Goal: Use online tool/utility: Utilize a website feature to perform a specific function

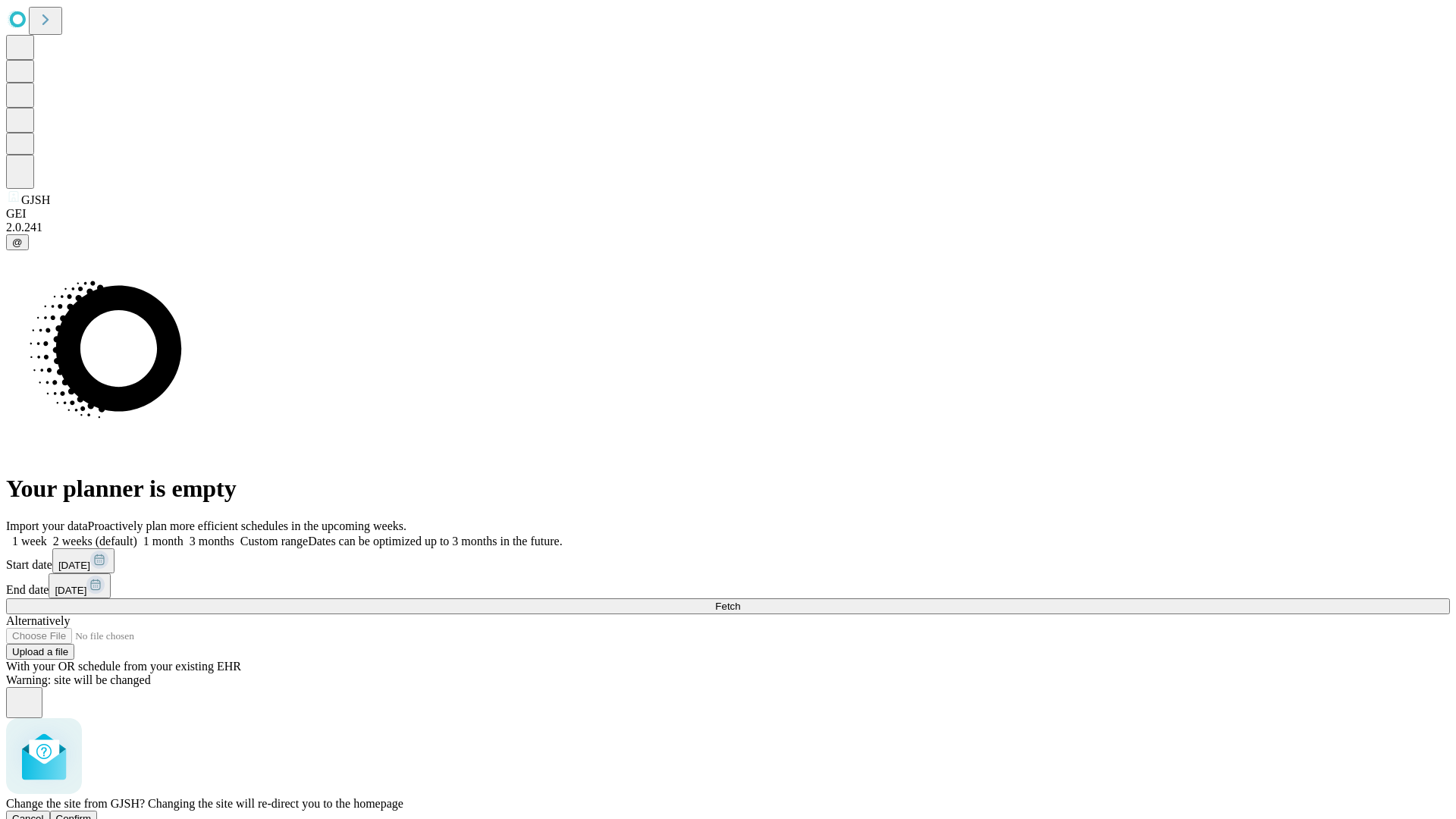
click at [91, 813] on span "Confirm" at bounding box center [74, 819] width 35 height 12
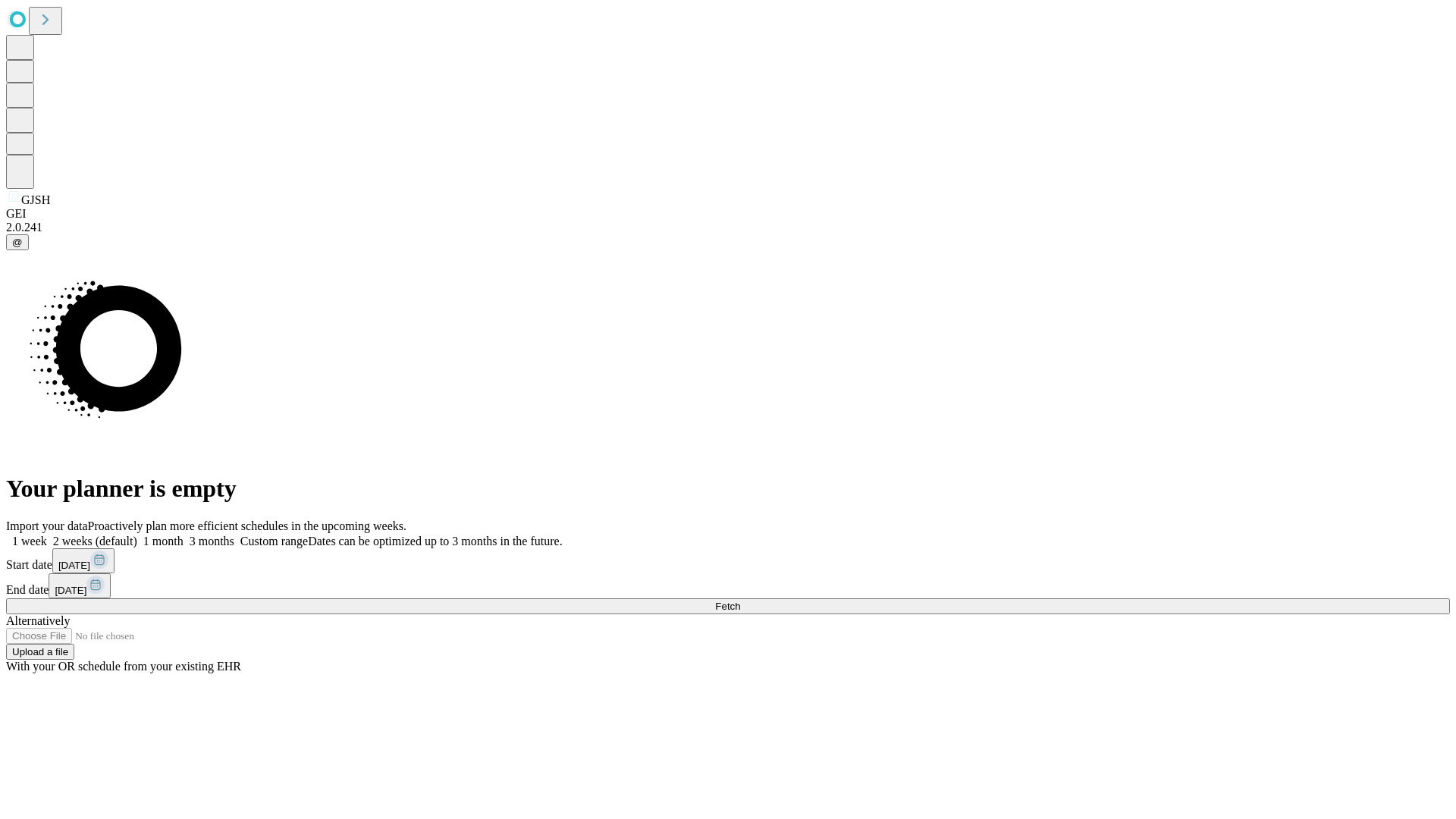
click at [138, 535] on label "2 weeks (default)" at bounding box center [92, 540] width 91 height 13
click at [740, 601] on span "Fetch" at bounding box center [728, 607] width 25 height 12
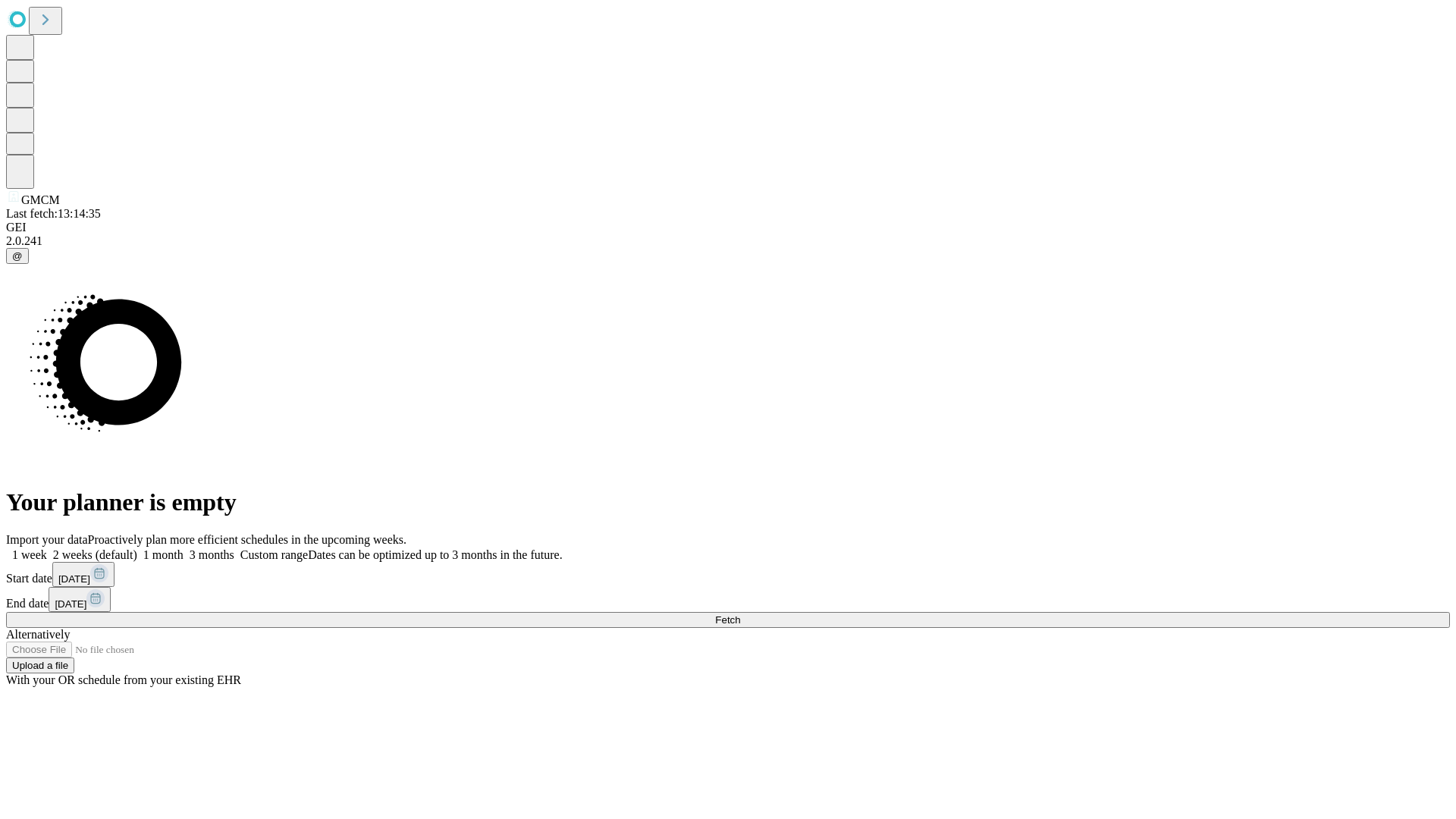
click at [138, 548] on label "2 weeks (default)" at bounding box center [92, 554] width 91 height 13
click at [740, 614] on span "Fetch" at bounding box center [728, 620] width 25 height 12
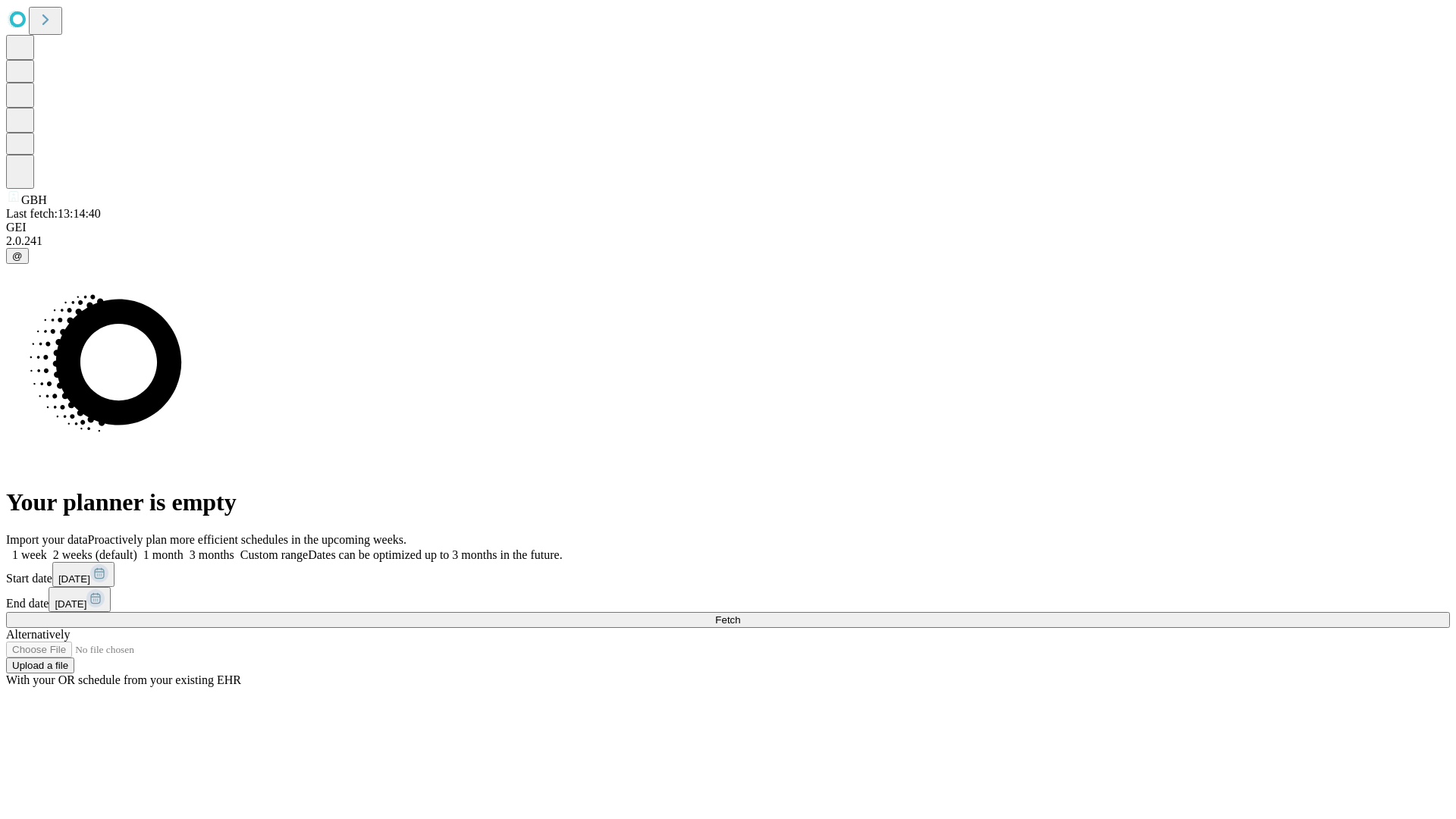
click at [138, 548] on label "2 weeks (default)" at bounding box center [92, 554] width 91 height 13
click at [740, 614] on span "Fetch" at bounding box center [728, 620] width 25 height 12
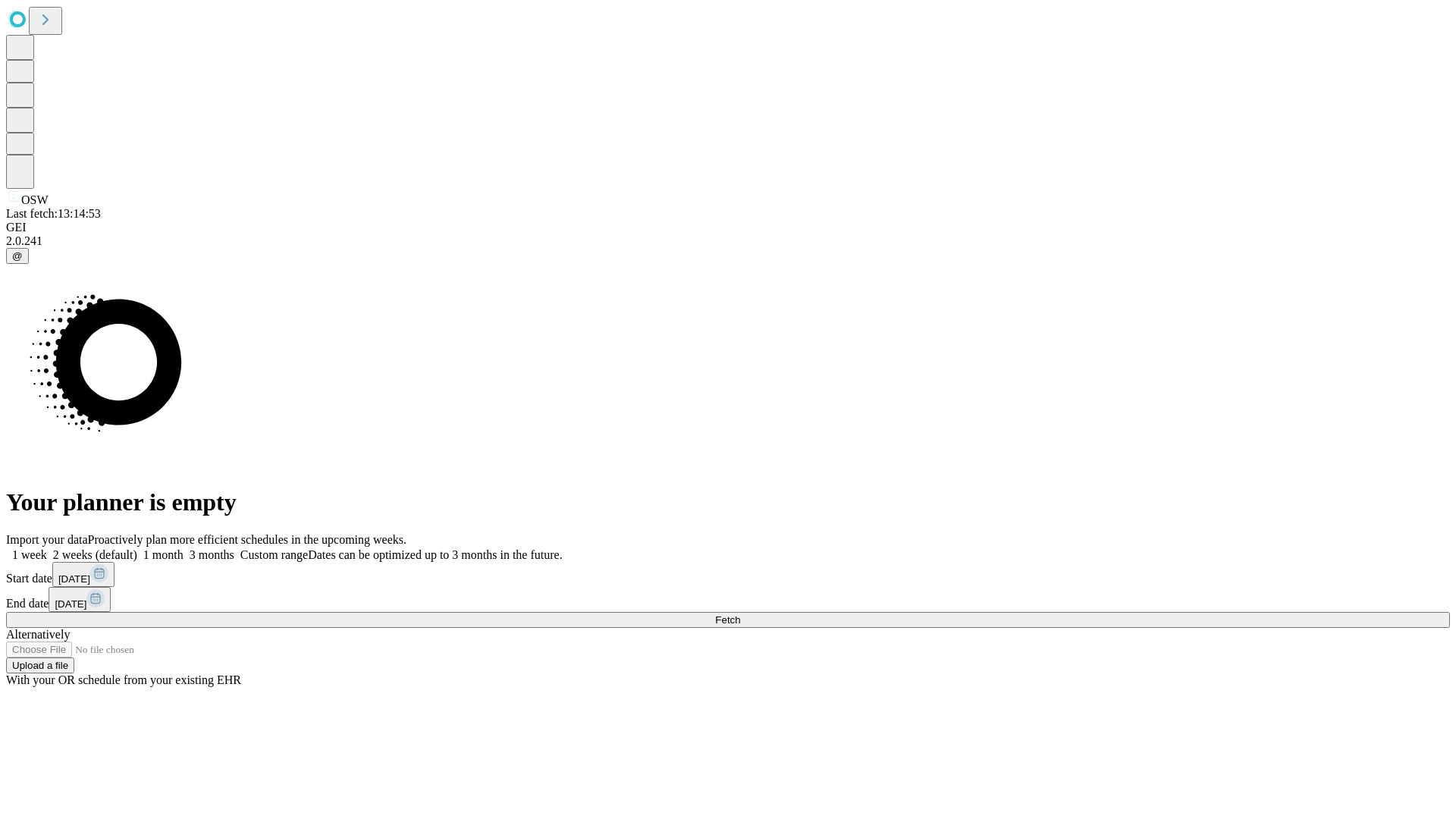
click at [138, 548] on label "2 weeks (default)" at bounding box center [92, 554] width 91 height 13
click at [740, 614] on span "Fetch" at bounding box center [728, 620] width 25 height 12
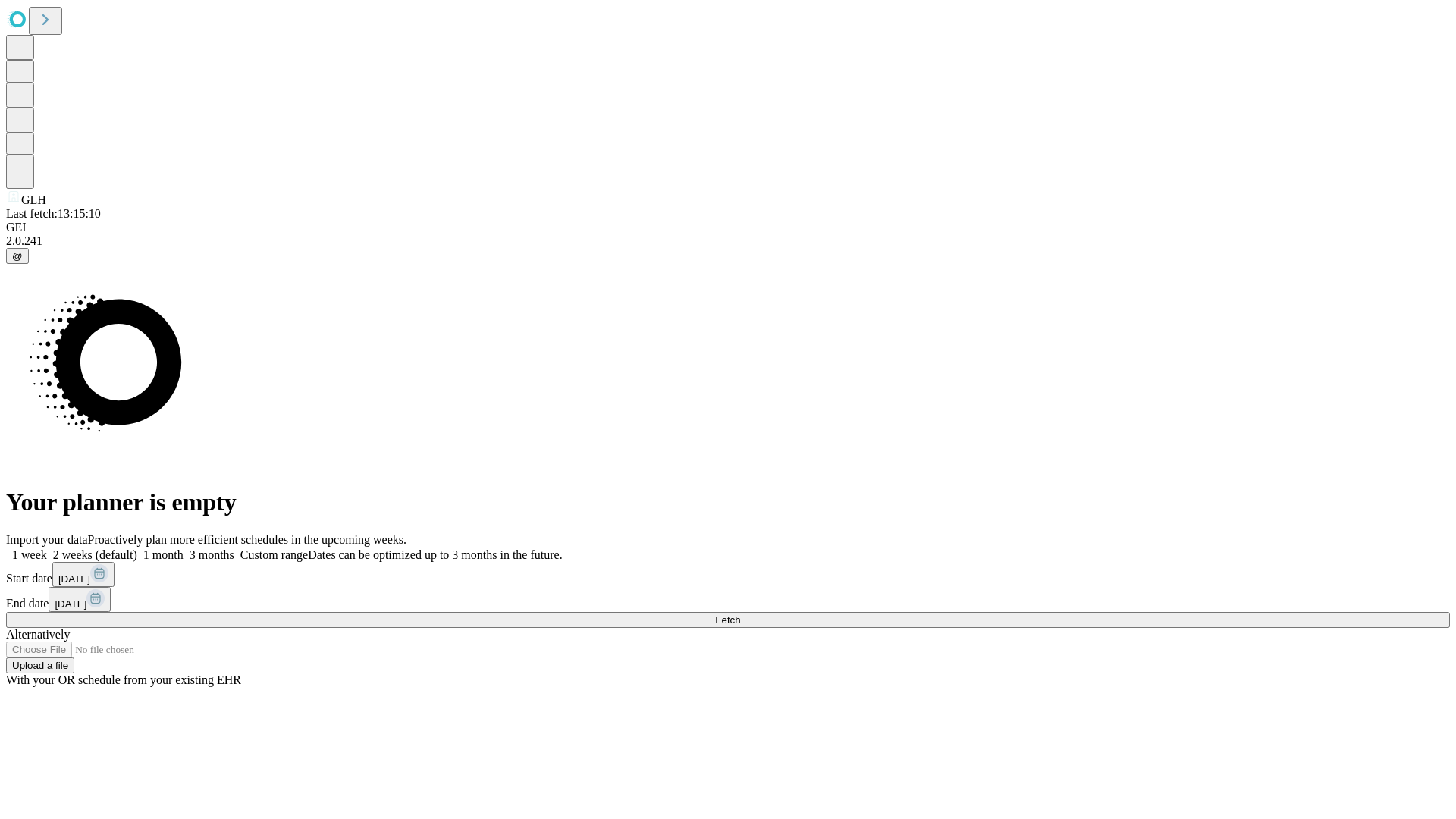
click at [138, 548] on label "2 weeks (default)" at bounding box center [92, 554] width 91 height 13
click at [740, 614] on span "Fetch" at bounding box center [728, 620] width 25 height 12
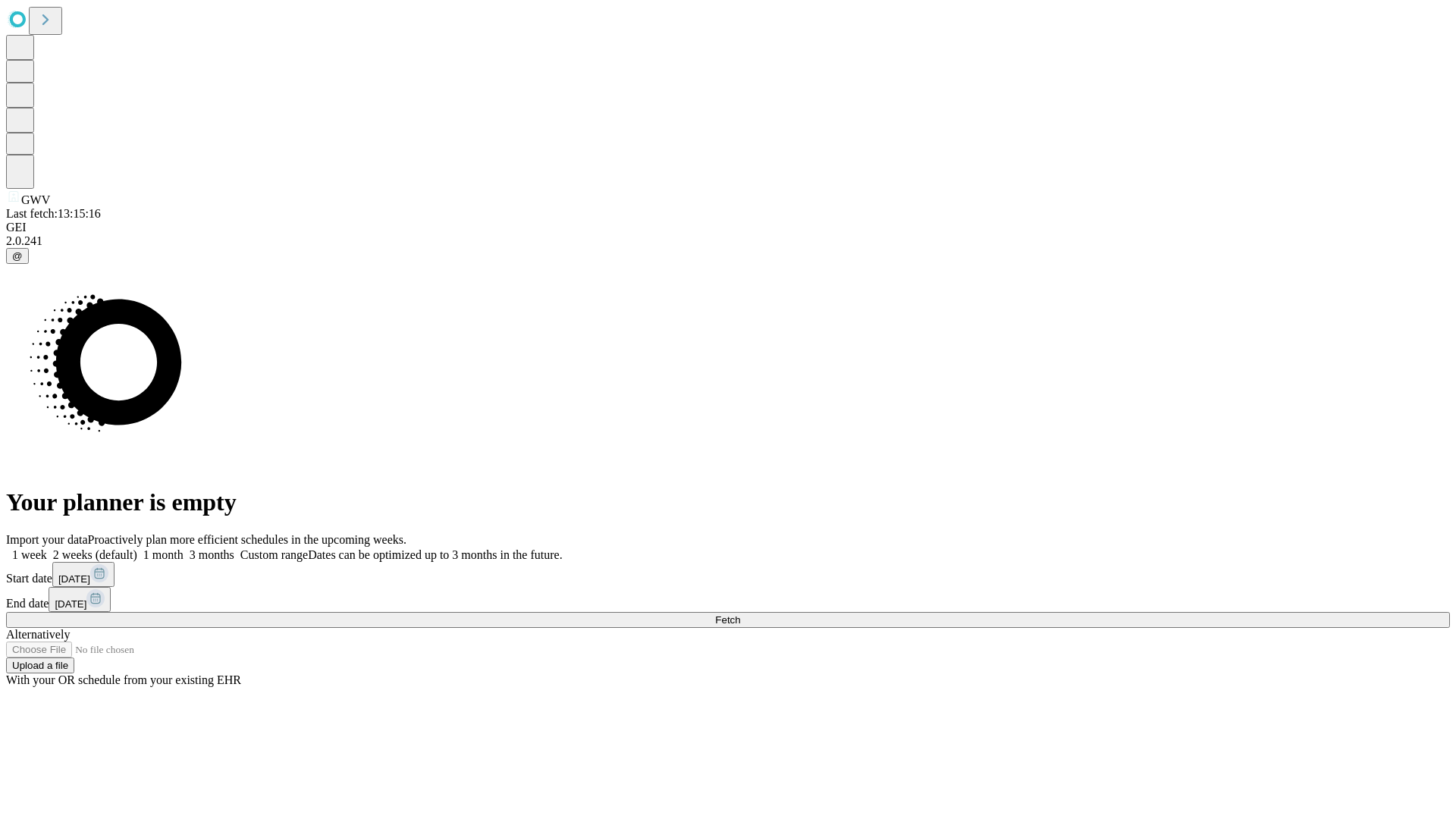
click at [138, 548] on label "2 weeks (default)" at bounding box center [92, 554] width 91 height 13
click at [740, 614] on span "Fetch" at bounding box center [728, 620] width 25 height 12
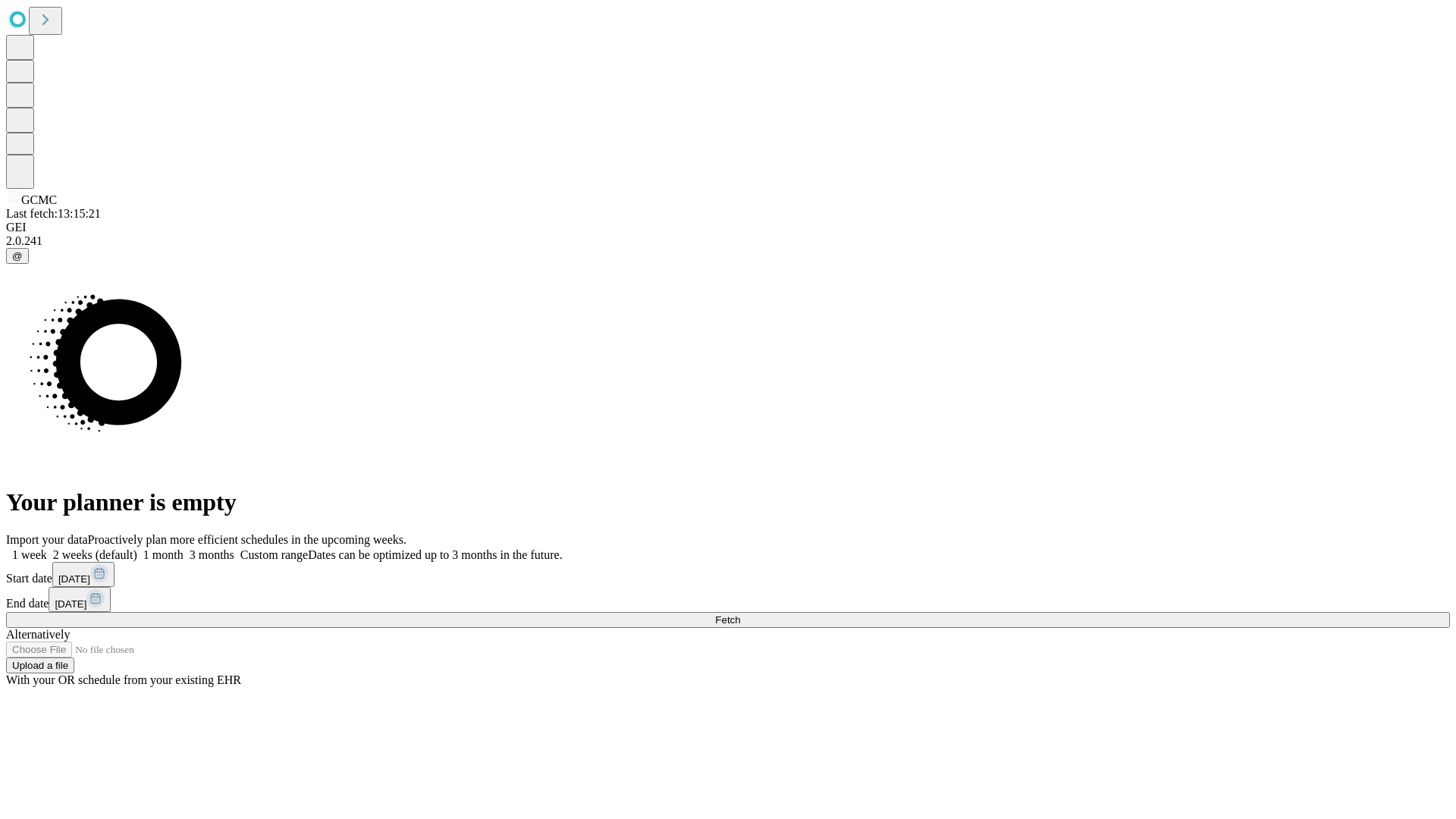
click at [138, 548] on label "2 weeks (default)" at bounding box center [92, 554] width 91 height 13
click at [740, 614] on span "Fetch" at bounding box center [728, 620] width 25 height 12
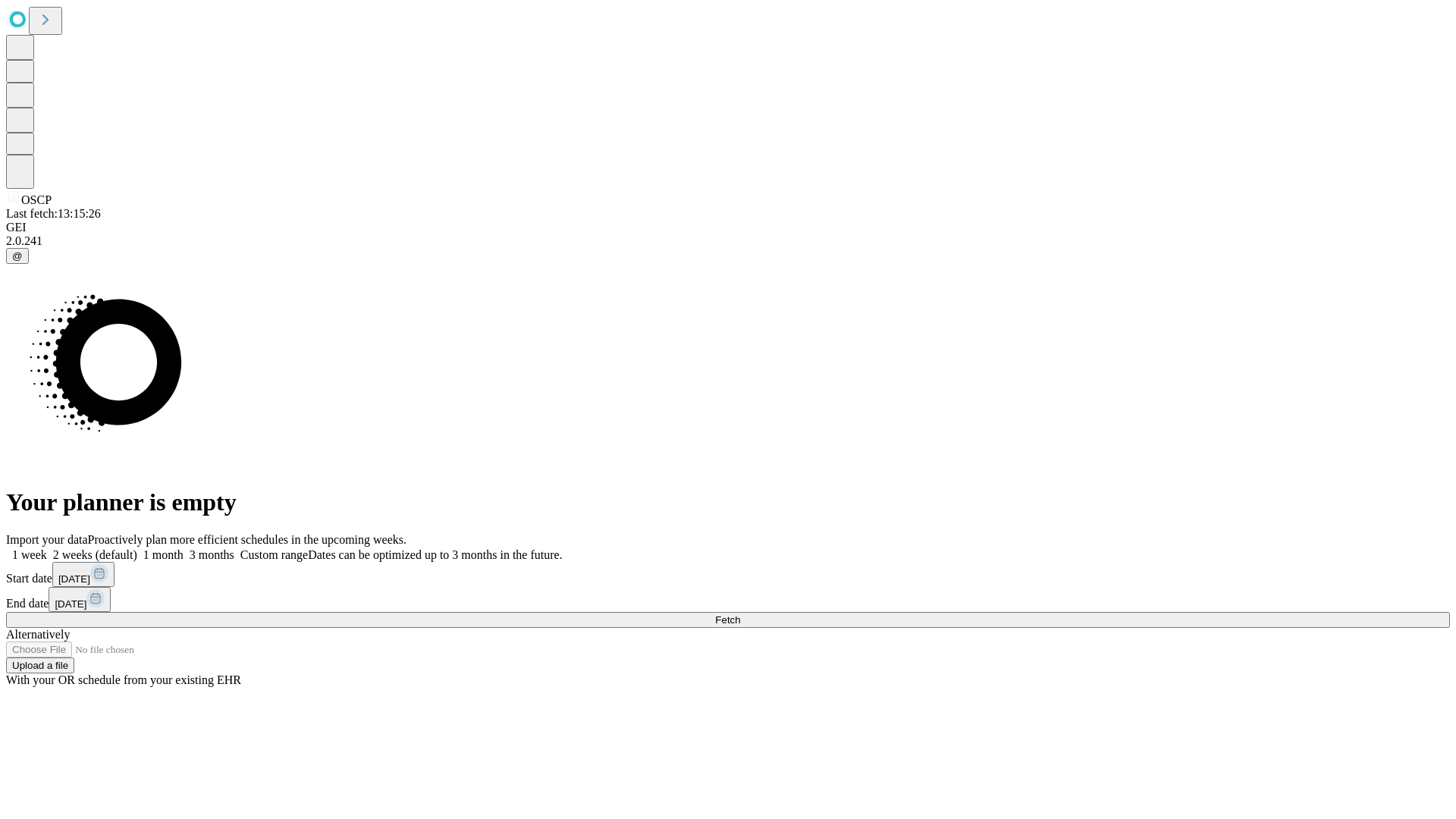
click at [138, 548] on label "2 weeks (default)" at bounding box center [92, 554] width 91 height 13
click at [740, 614] on span "Fetch" at bounding box center [728, 620] width 25 height 12
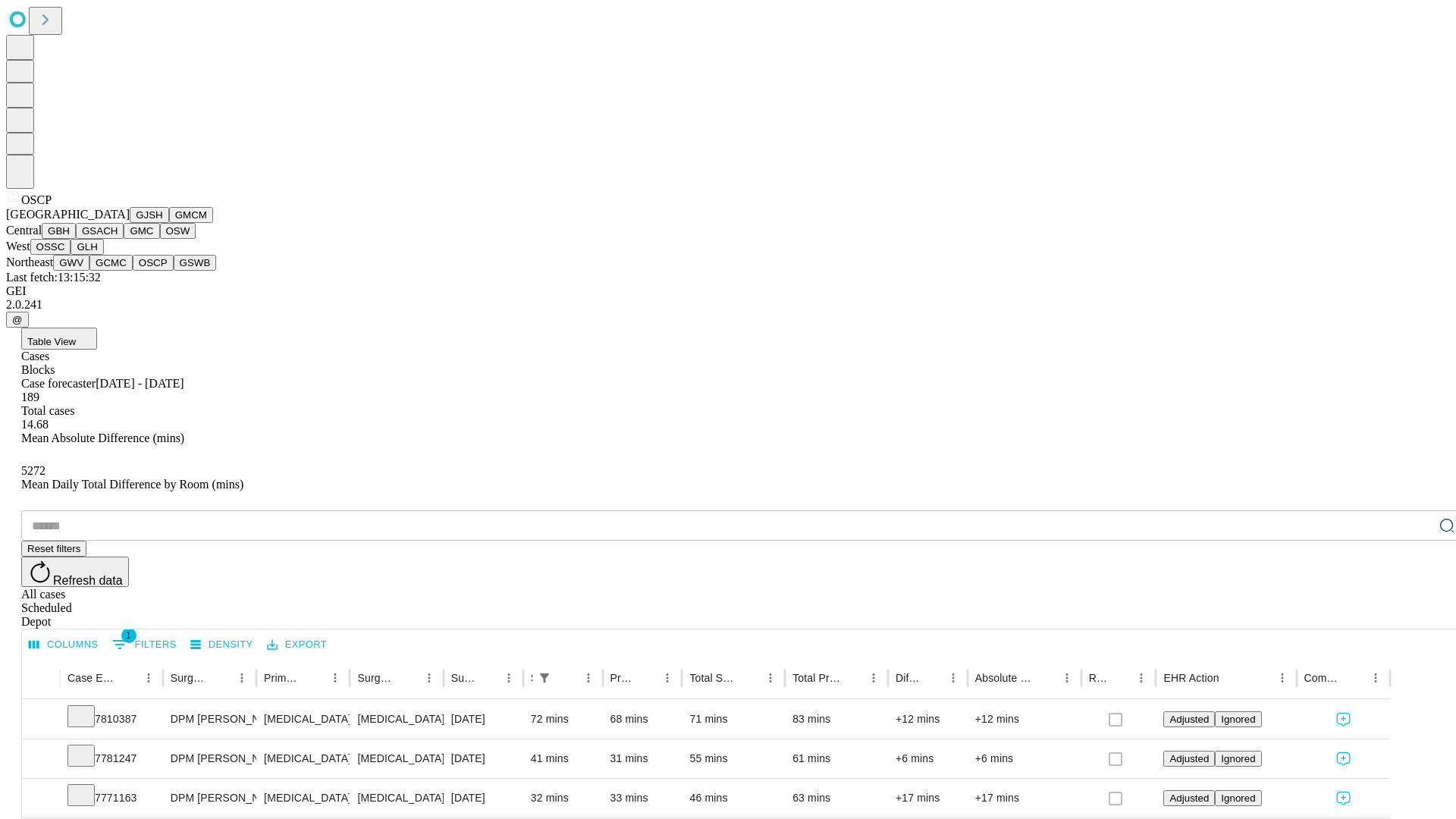
click at [174, 271] on button "GSWB" at bounding box center [196, 263] width 44 height 16
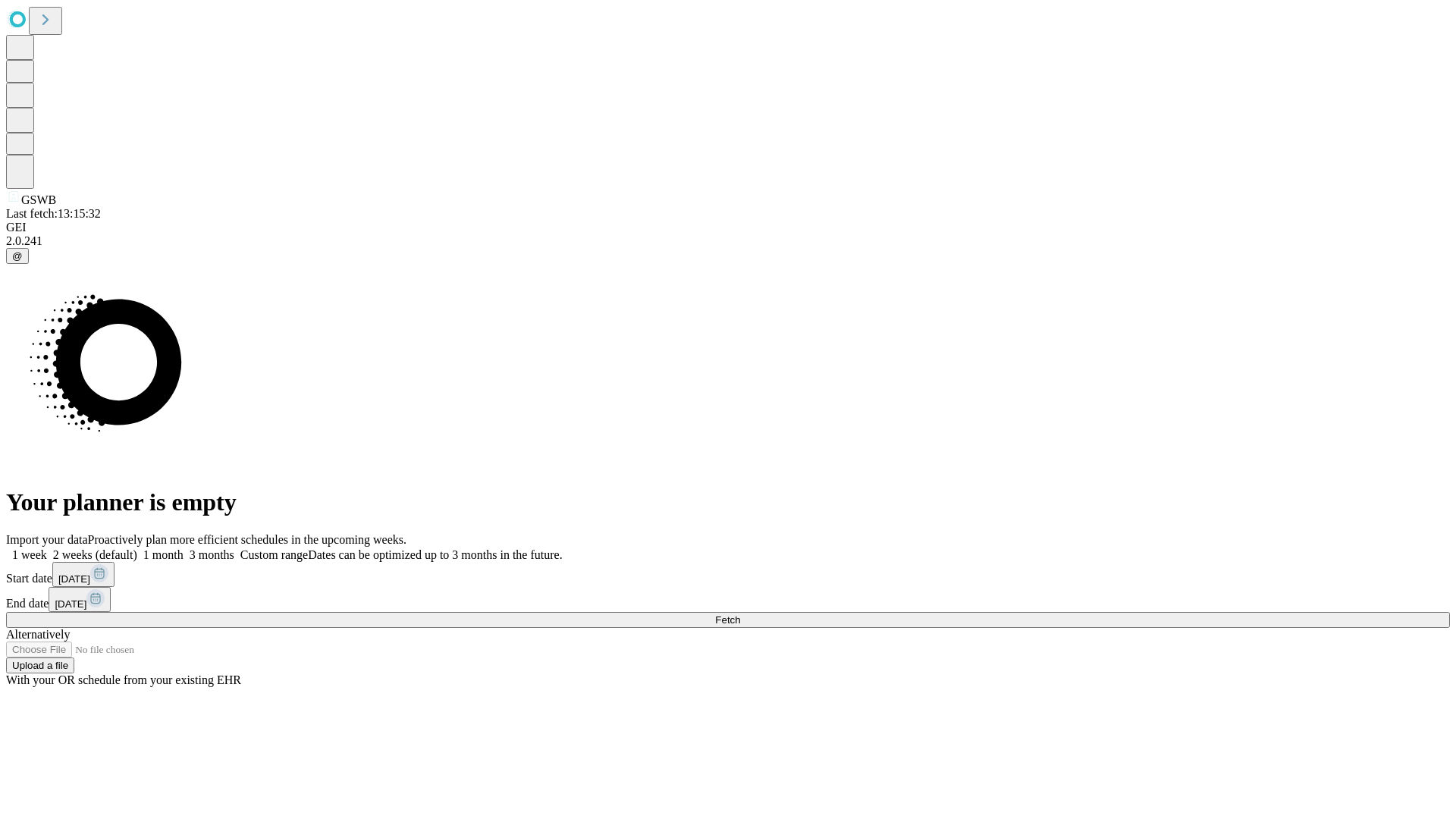
click at [740, 614] on span "Fetch" at bounding box center [728, 620] width 25 height 12
